Goal: Information Seeking & Learning: Understand process/instructions

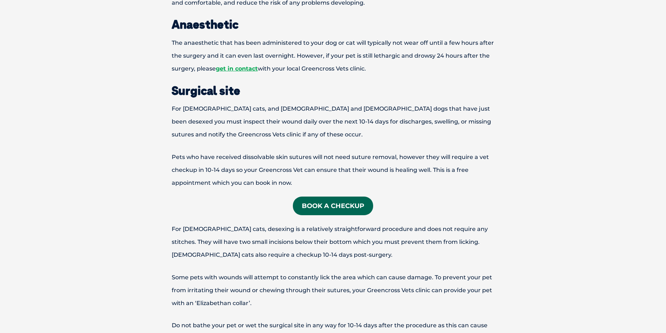
scroll to position [394, 0]
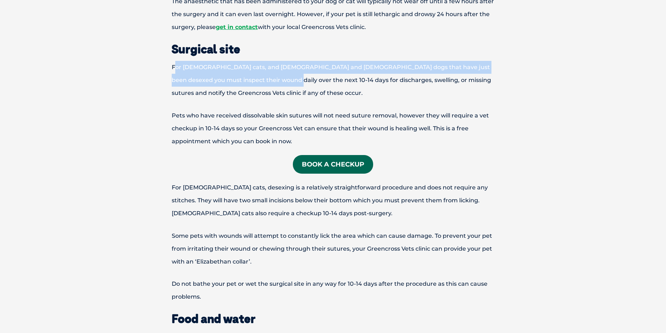
drag, startPoint x: 173, startPoint y: 67, endPoint x: 258, endPoint y: 80, distance: 85.9
click at [258, 80] on p "For [DEMOGRAPHIC_DATA] cats, and [DEMOGRAPHIC_DATA] and [DEMOGRAPHIC_DATA] dogs…" at bounding box center [333, 80] width 373 height 39
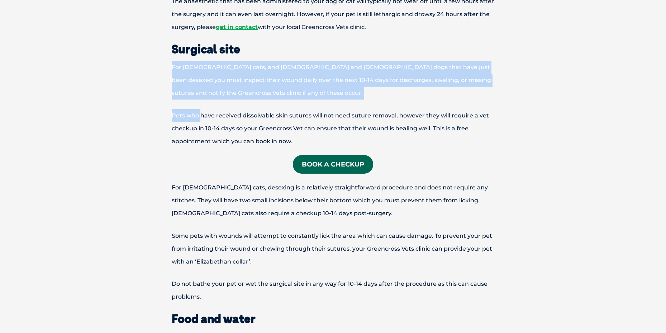
drag, startPoint x: 167, startPoint y: 62, endPoint x: 200, endPoint y: 118, distance: 65.6
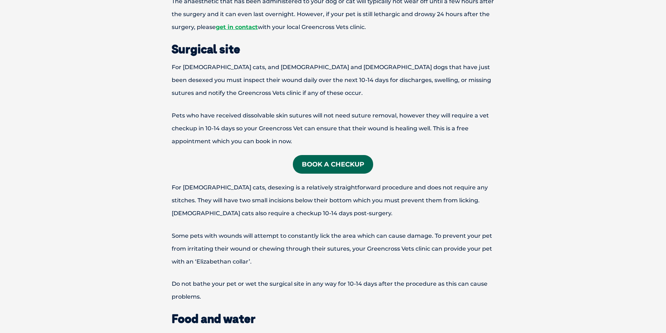
click at [207, 119] on p "Pets who have received dissolvable skin sutures will not need suture removal, h…" at bounding box center [333, 128] width 373 height 39
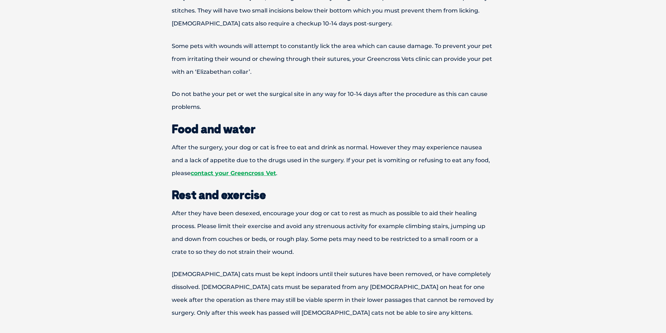
scroll to position [645, 0]
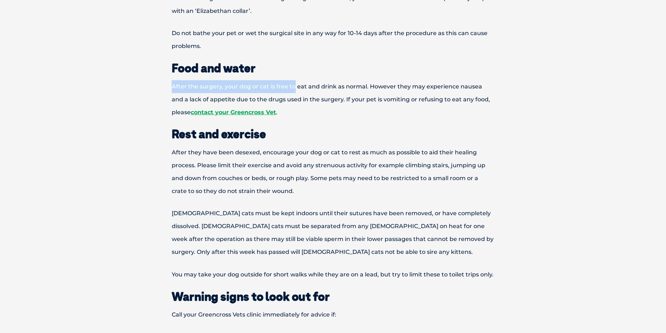
drag, startPoint x: 169, startPoint y: 90, endPoint x: 301, endPoint y: 91, distance: 132.6
click at [294, 90] on p "After the surgery, your dog or cat is free to eat and drink as normal. However …" at bounding box center [333, 99] width 373 height 39
click at [311, 93] on p "After the surgery, your dog or cat is free to eat and drink as normal. However …" at bounding box center [333, 99] width 373 height 39
click at [174, 86] on p "After the surgery, your dog or cat is free to eat and drink as normal. However …" at bounding box center [333, 99] width 373 height 39
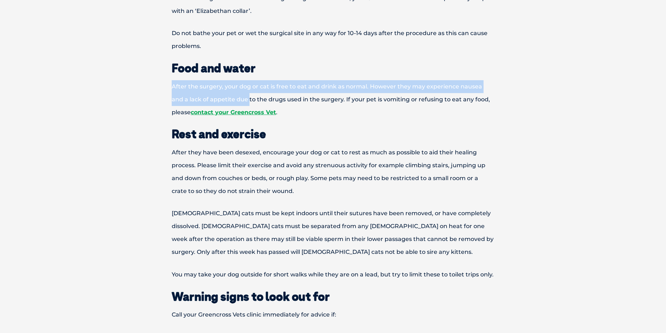
drag, startPoint x: 165, startPoint y: 89, endPoint x: 236, endPoint y: 95, distance: 71.2
click at [236, 95] on p "After the surgery, your dog or cat is free to eat and drink as normal. However …" at bounding box center [333, 99] width 373 height 39
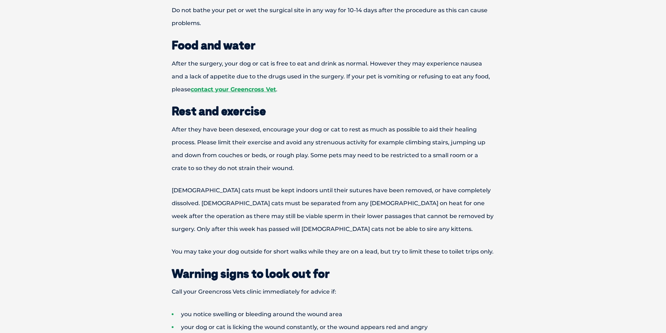
scroll to position [681, 0]
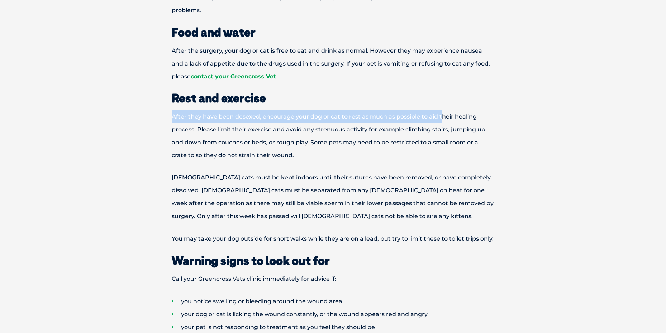
drag, startPoint x: 164, startPoint y: 118, endPoint x: 399, endPoint y: 128, distance: 235.2
click at [440, 121] on p "After they have been desexed, encourage your dog or cat to rest as much as poss…" at bounding box center [333, 136] width 373 height 52
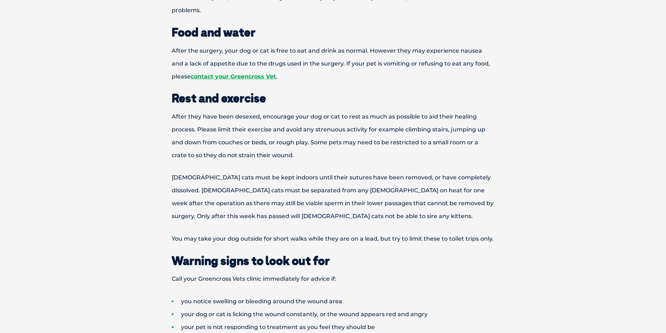
click at [231, 130] on p "After they have been desexed, encourage your dog or cat to rest as much as poss…" at bounding box center [333, 136] width 373 height 52
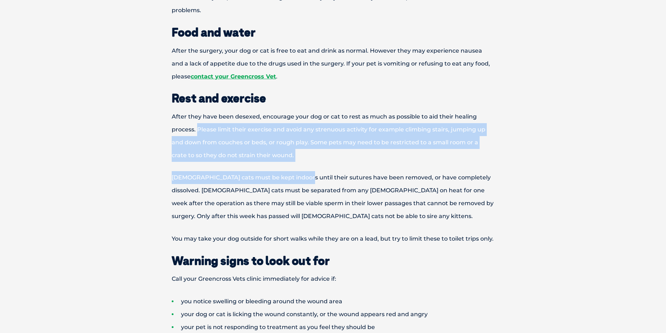
drag, startPoint x: 197, startPoint y: 129, endPoint x: 283, endPoint y: 164, distance: 93.3
click at [283, 164] on div "Desexing Your pet has been desexed under a [MEDICAL_DATA]. While desexing is co…" at bounding box center [332, 116] width 387 height 1035
click at [241, 167] on div "Desexing Your pet has been desexed under a [MEDICAL_DATA]. While desexing is co…" at bounding box center [332, 116] width 387 height 1035
click at [221, 169] on div "Desexing Your pet has been desexed under a [MEDICAL_DATA]. While desexing is co…" at bounding box center [332, 116] width 387 height 1035
click at [224, 174] on p "[DEMOGRAPHIC_DATA] cats must be kept indoors until their sutures have been remo…" at bounding box center [333, 197] width 373 height 52
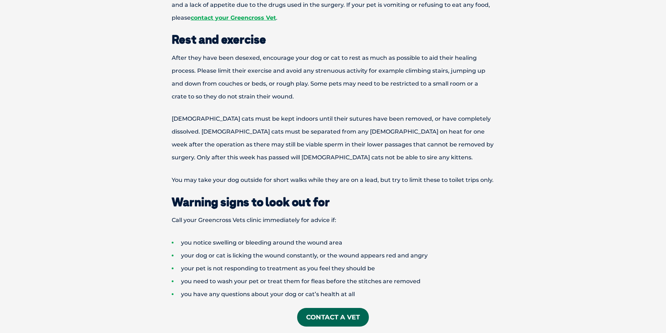
scroll to position [752, 0]
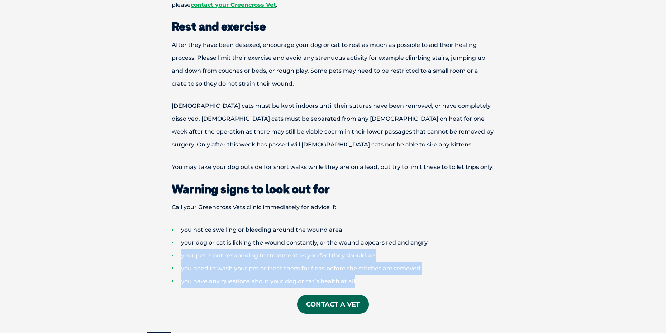
drag, startPoint x: 178, startPoint y: 255, endPoint x: 386, endPoint y: 283, distance: 209.2
click at [386, 282] on ul "you notice swelling or bleeding around the wound area your dog or cat is lickin…" at bounding box center [333, 256] width 373 height 64
click at [386, 283] on li "you have any questions about your dog or cat’s health at all" at bounding box center [345, 281] width 347 height 13
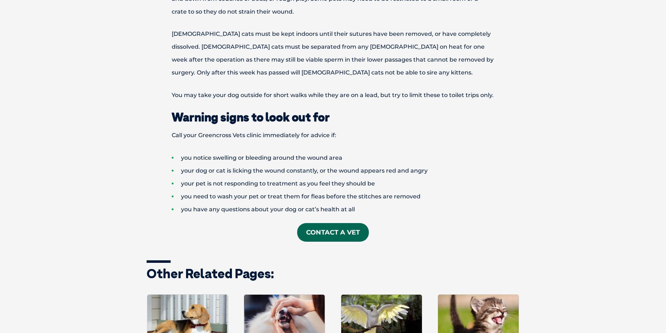
scroll to position [896, 0]
